Goal: Task Accomplishment & Management: Manage account settings

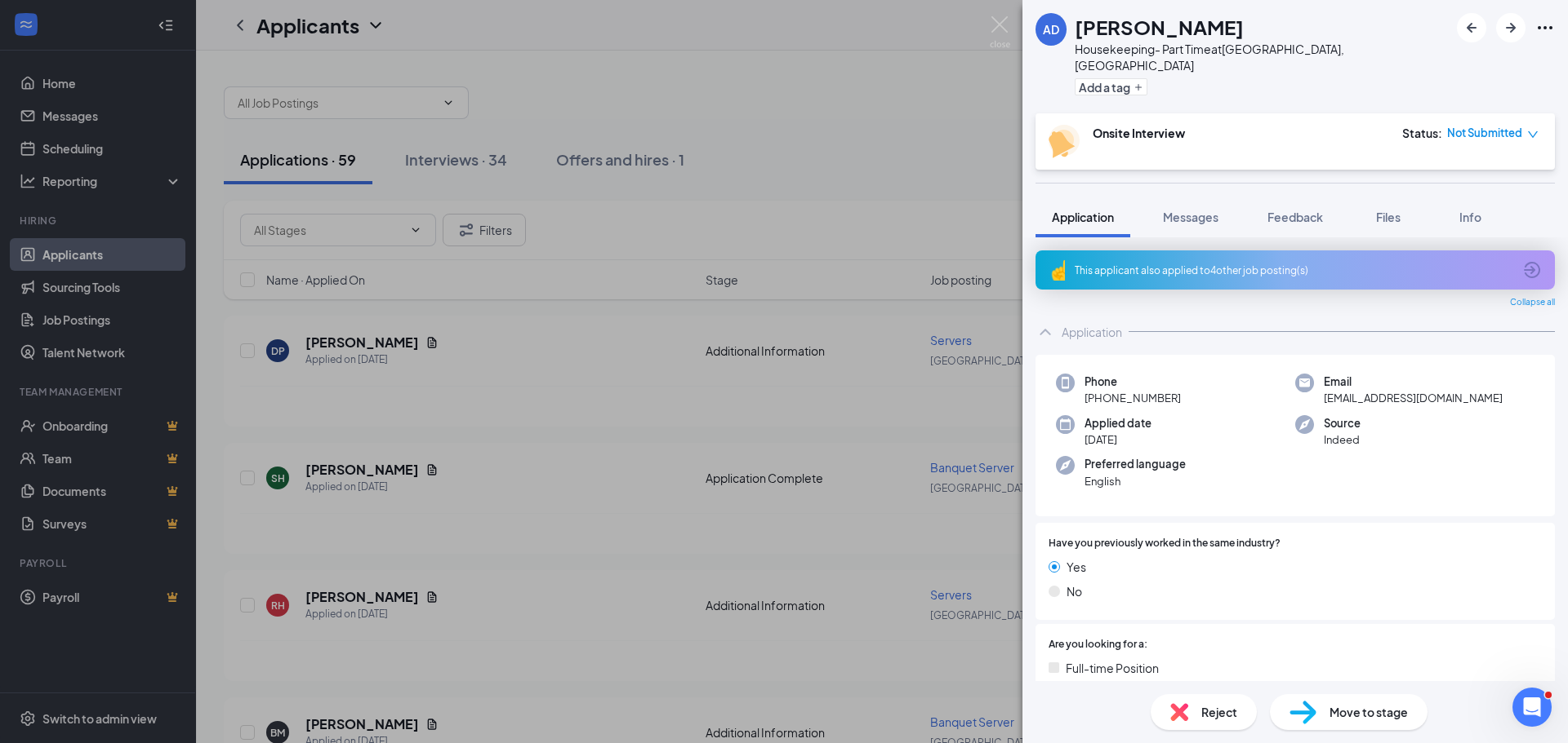
scroll to position [420, 0]
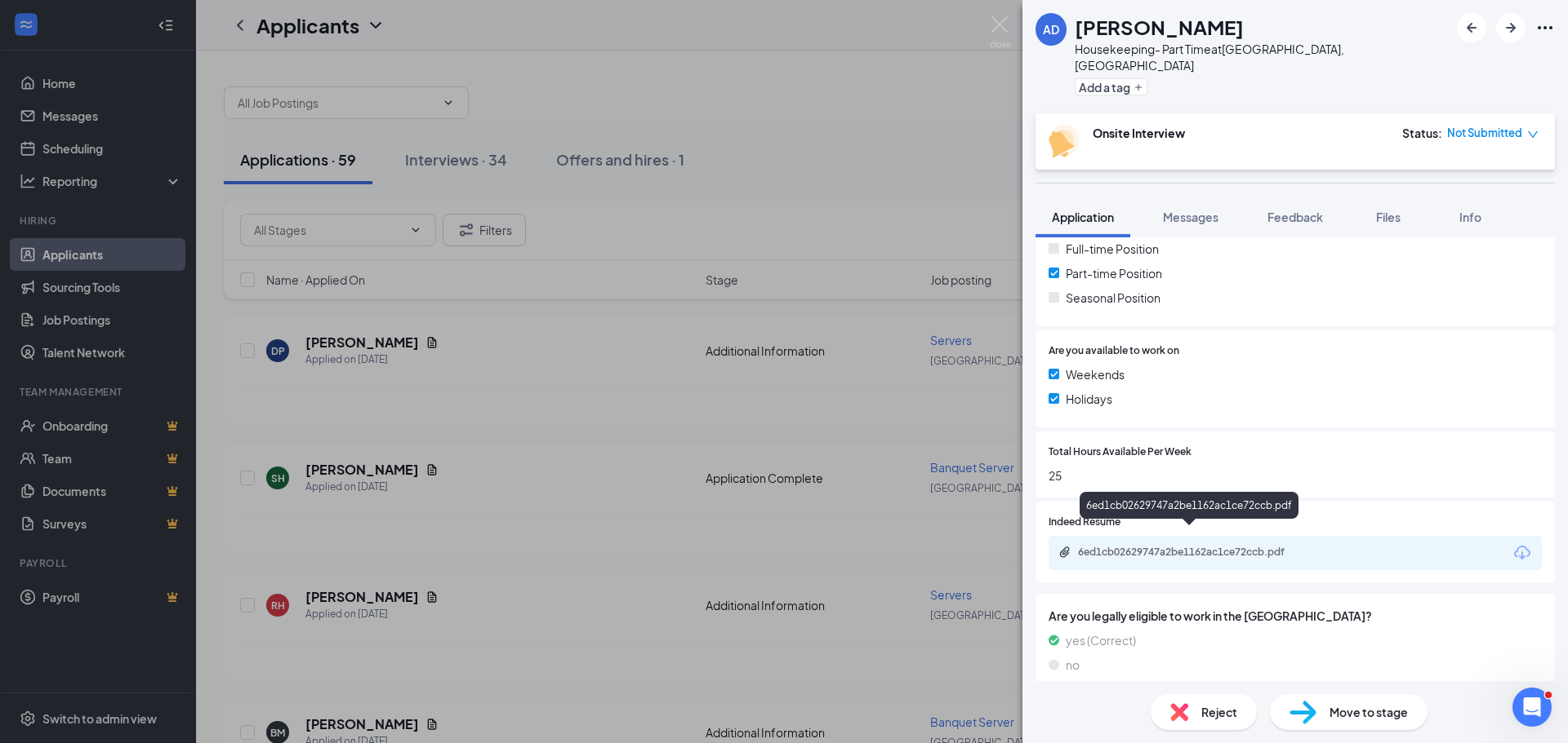
click at [1159, 546] on div "6ed1cb02629747a2be1162ac1ce72ccb.pdf" at bounding box center [1191, 552] width 228 height 13
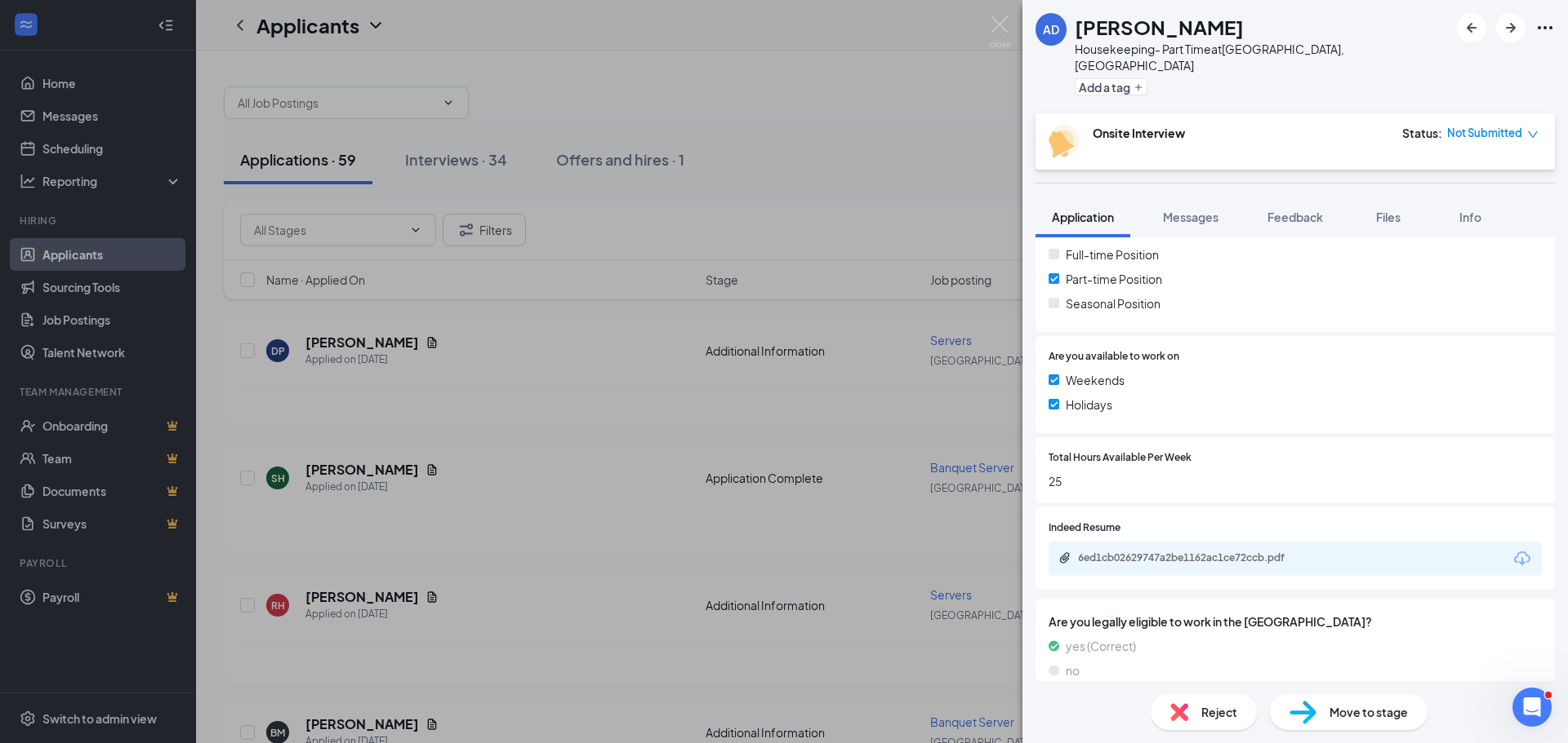
click at [1203, 714] on span "Reject" at bounding box center [1219, 713] width 36 height 18
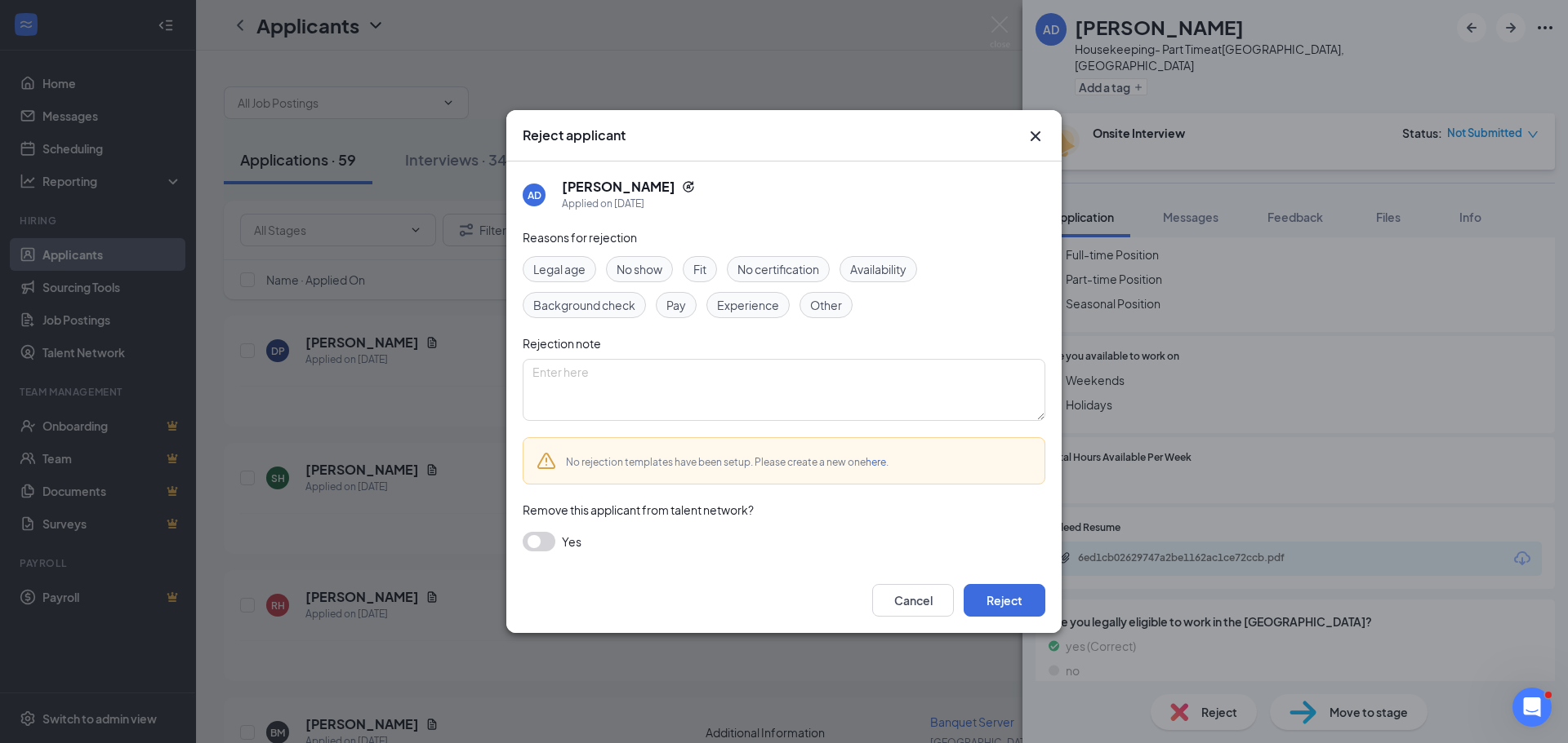
click at [819, 300] on span "Other" at bounding box center [825, 305] width 32 height 18
click at [556, 383] on textarea at bounding box center [784, 390] width 522 height 62
type textarea "work history shows less than one year at each job."
click at [1003, 598] on button "Reject" at bounding box center [1005, 601] width 82 height 33
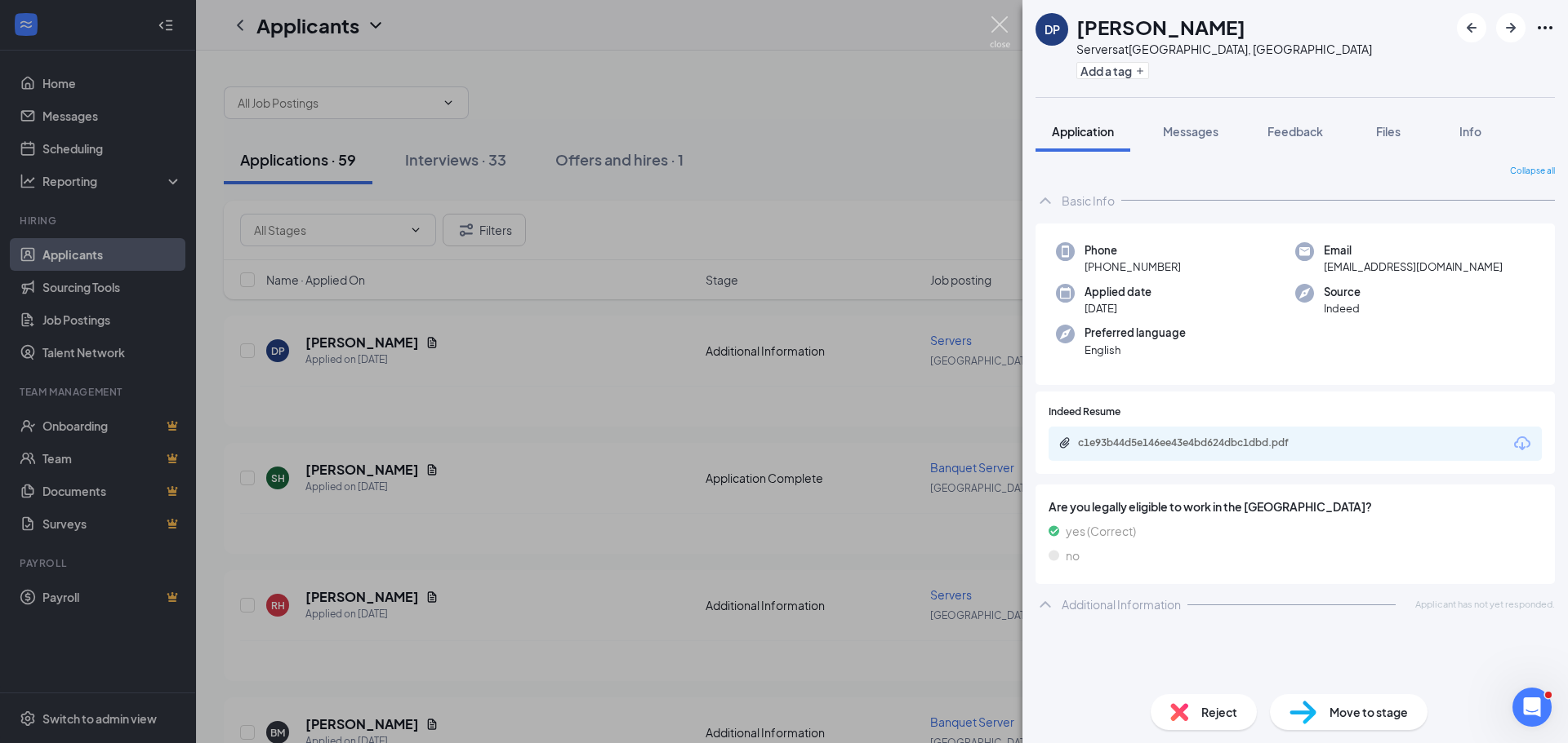
click at [1001, 24] on img at bounding box center [1000, 32] width 20 height 32
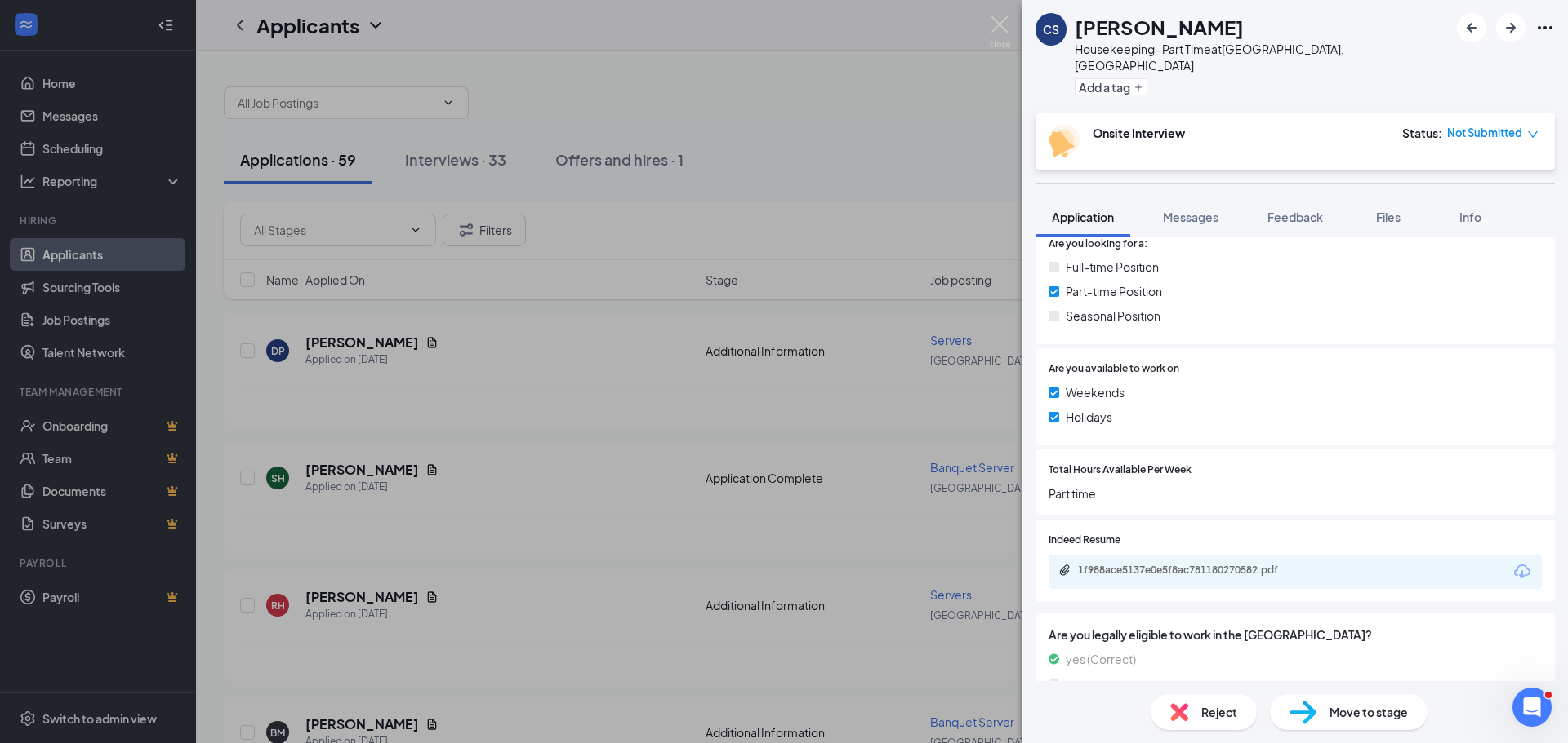
scroll to position [374, 0]
click at [1187, 562] on div "1f988ace5137e0e5f8ac781180270582.pdf" at bounding box center [1191, 569] width 228 height 13
